Goal: Use online tool/utility: Utilize a website feature to perform a specific function

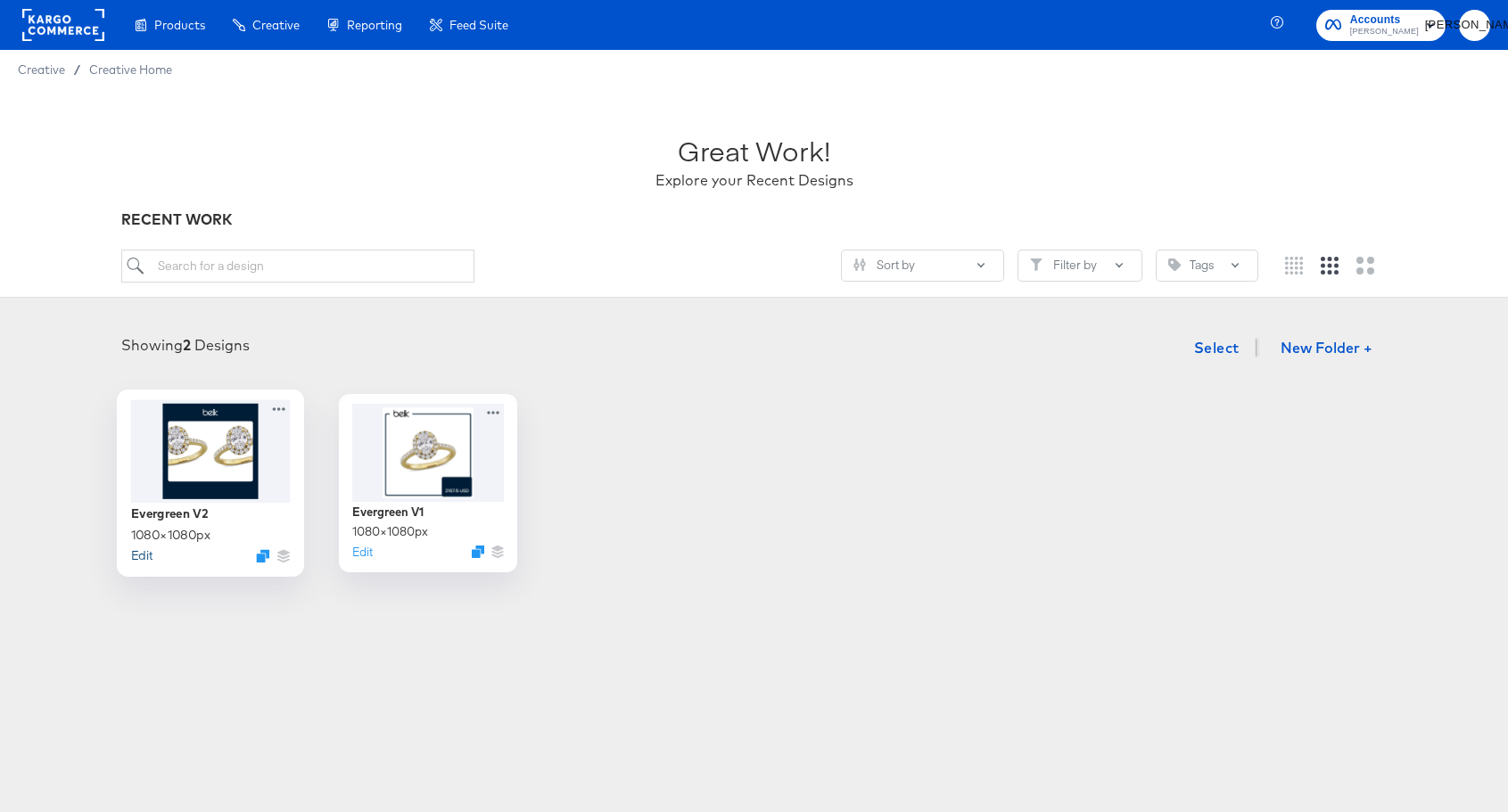
click at [146, 556] on button "Edit" at bounding box center [141, 554] width 22 height 17
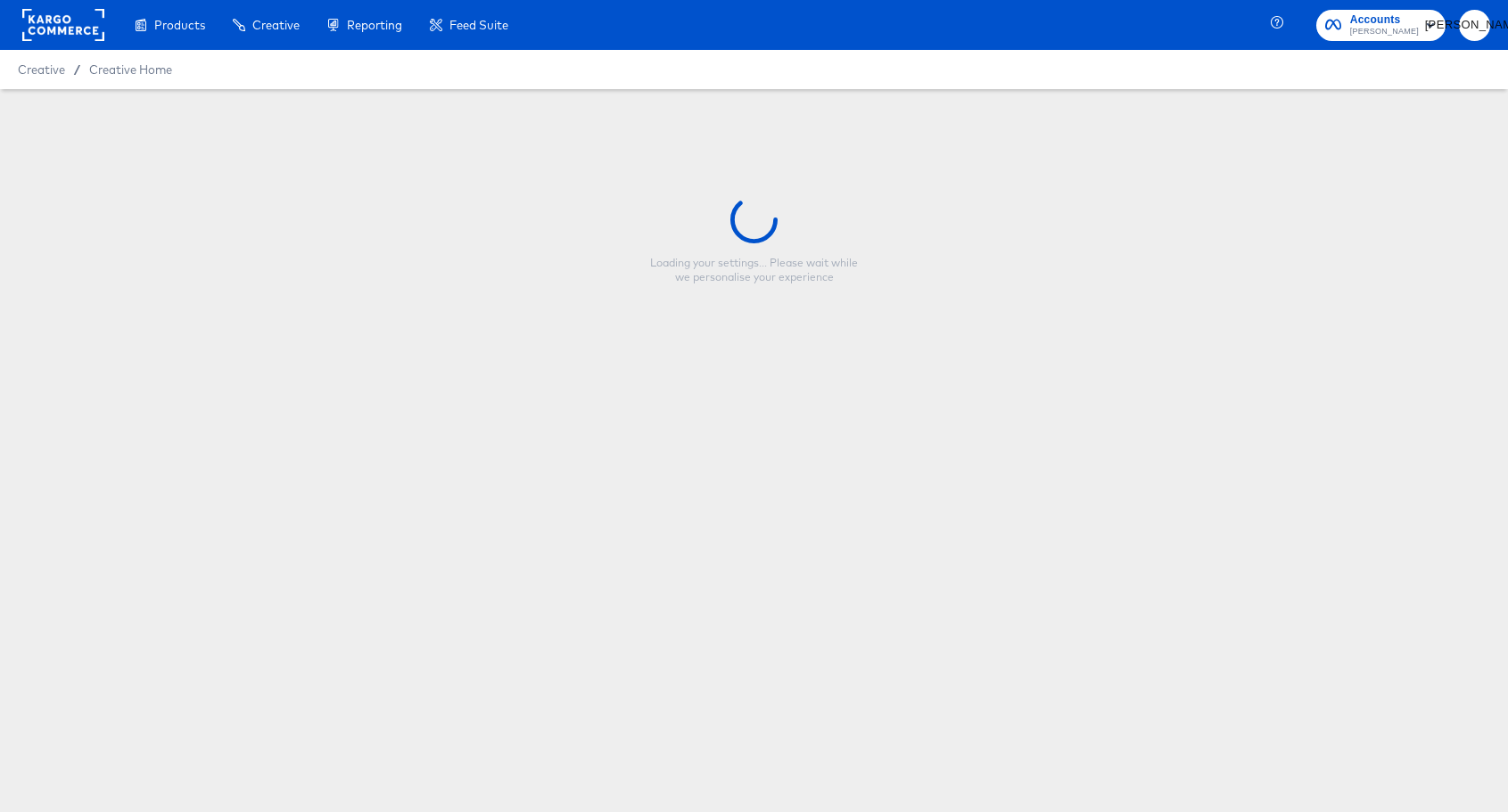
type input "Evergreen V2"
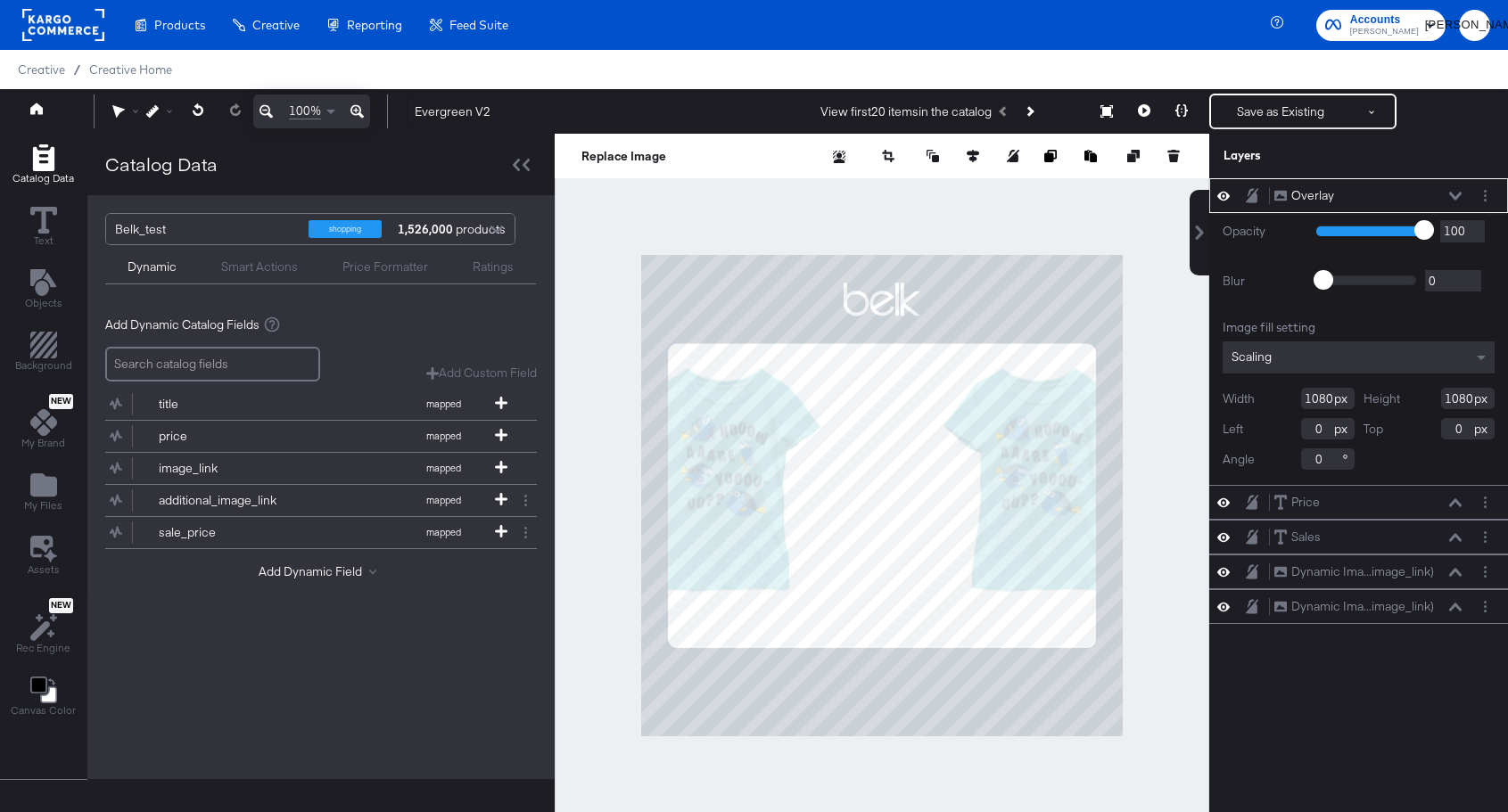
click at [1134, 247] on div at bounding box center [882, 496] width 654 height 724
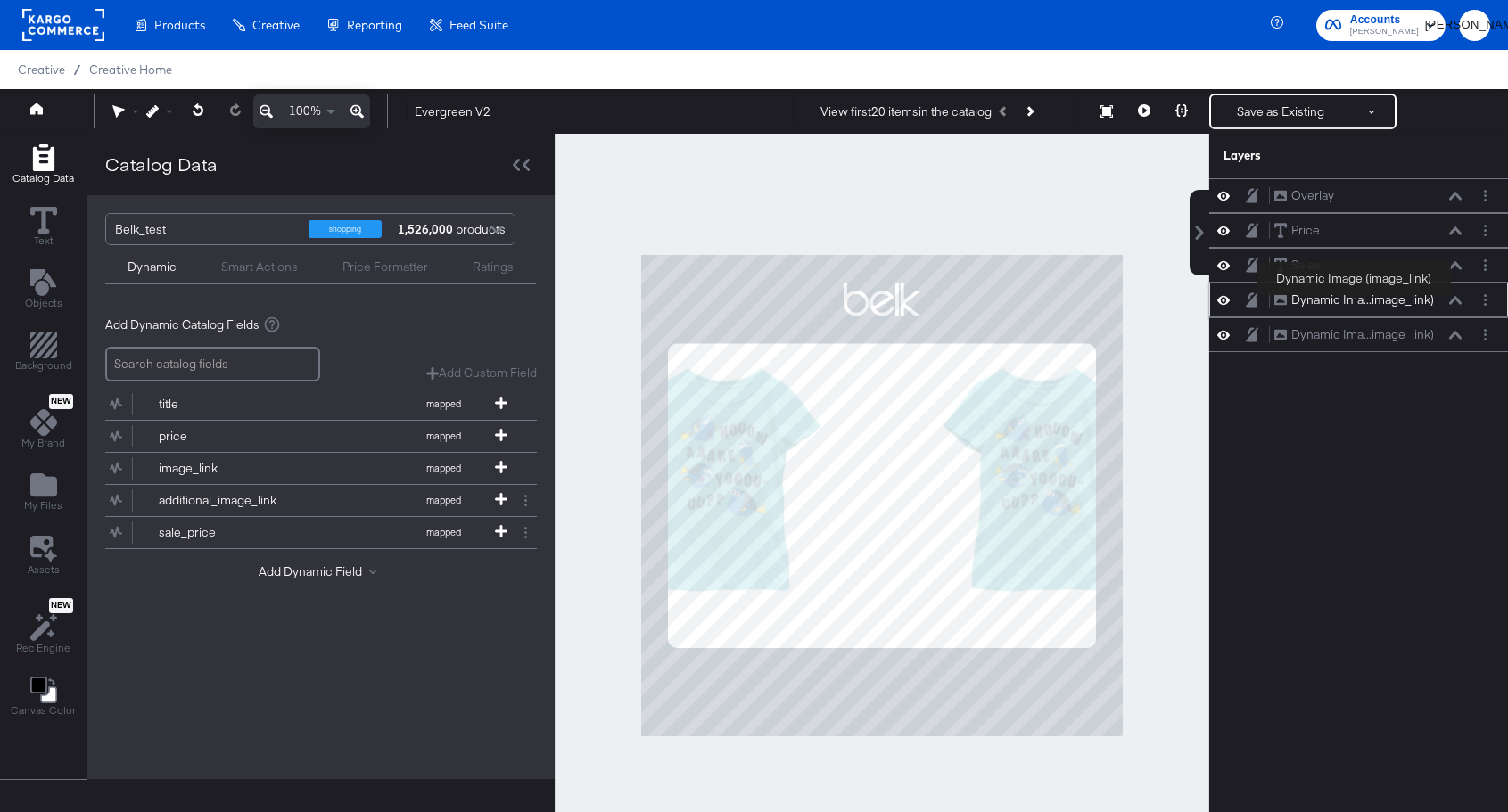
click at [1354, 297] on div "Dynamic Ima...image_link)" at bounding box center [1362, 299] width 143 height 17
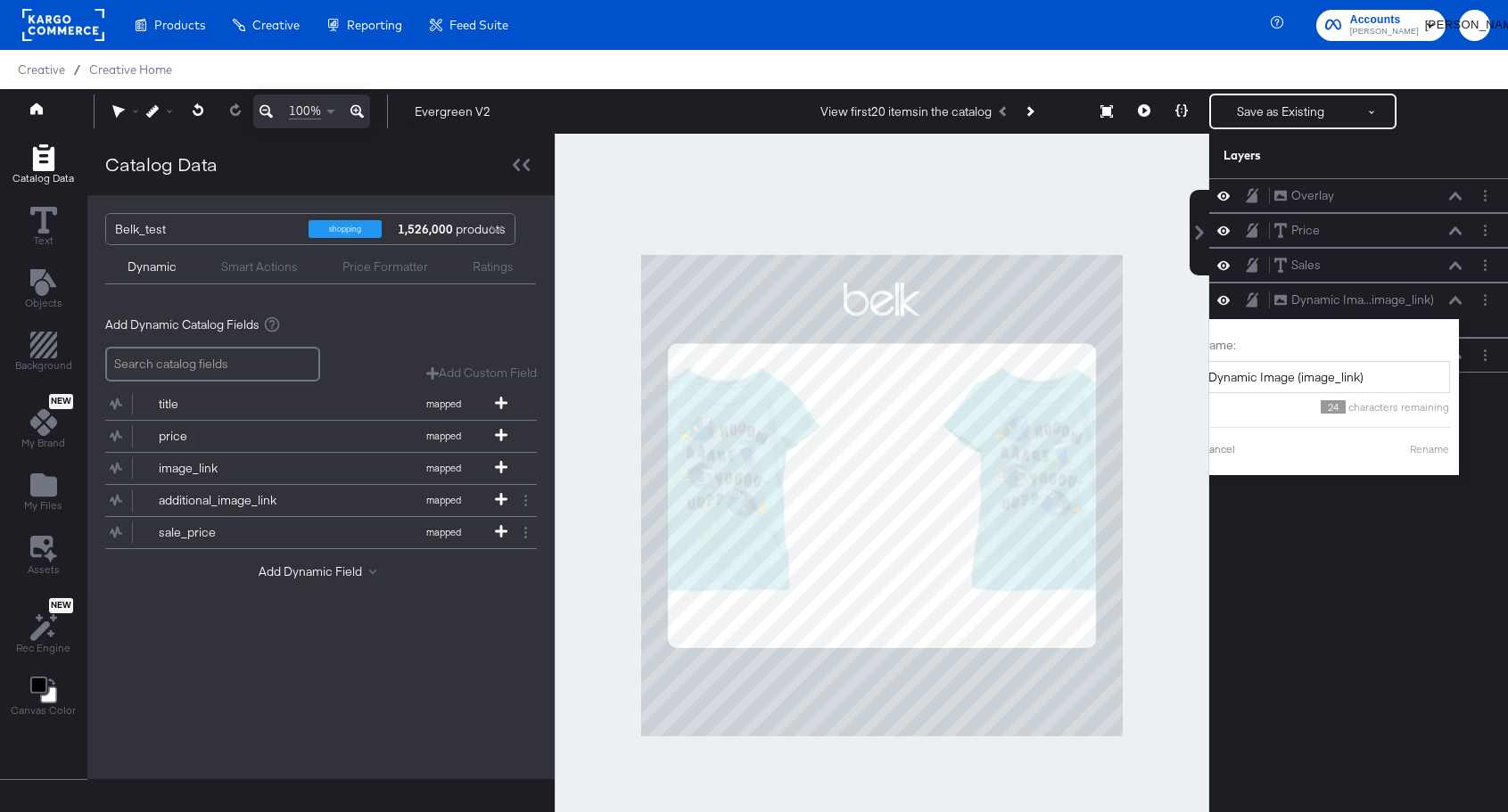
click at [1296, 630] on div "Overlay Overlay Price Price Sales Sales Dynamic Ima...image_link) Dynamic Image…" at bounding box center [1358, 503] width 298 height 651
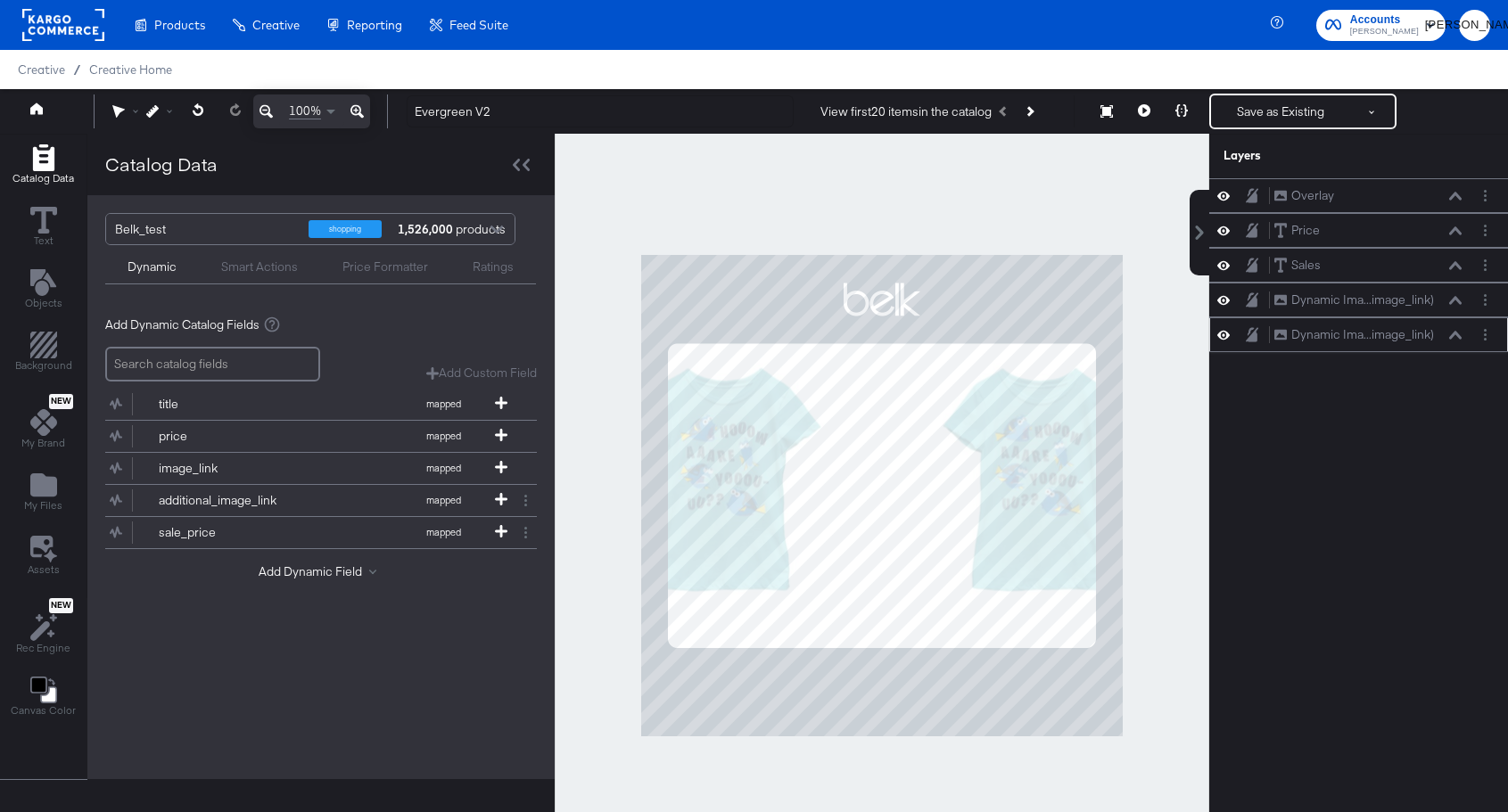
click at [1455, 340] on div "Dynamic Ima...image_link) Dynamic Image (image_link)" at bounding box center [1368, 334] width 189 height 19
click at [1447, 334] on div "Dynamic Ima...image_link) Dynamic Image (image_link)" at bounding box center [1368, 334] width 189 height 19
click at [1451, 328] on div "Dynamic Ima...image_link) Dynamic Image (image_link)" at bounding box center [1368, 334] width 189 height 19
click at [1451, 332] on icon at bounding box center [1455, 335] width 13 height 9
